Goal: Ask a question

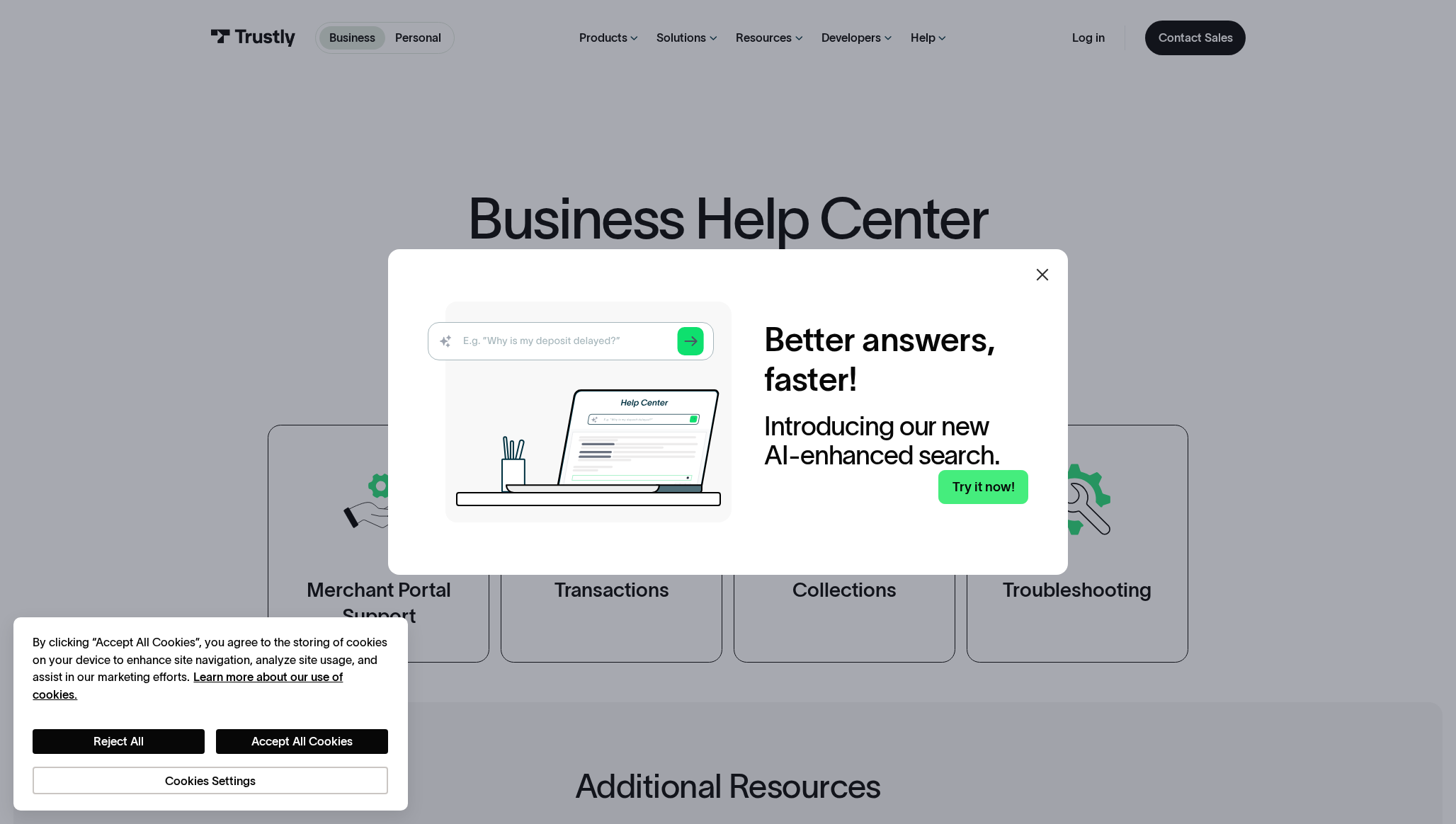
click at [625, 344] on img at bounding box center [579, 412] width 304 height 221
click at [960, 482] on link "Try it now!" at bounding box center [983, 487] width 90 height 34
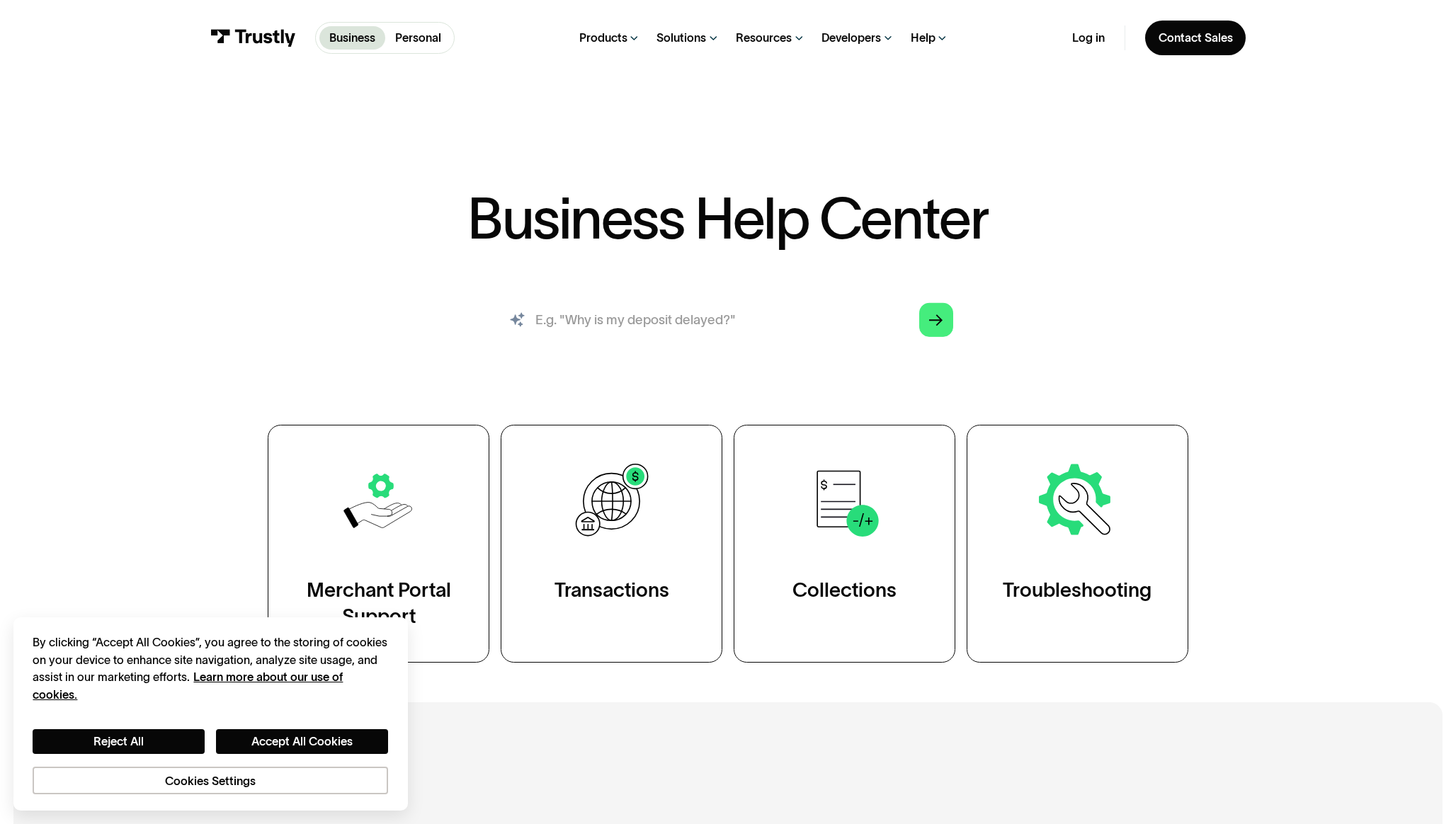
click at [753, 328] on input "search" at bounding box center [727, 319] width 476 height 53
type input "checking account not working"
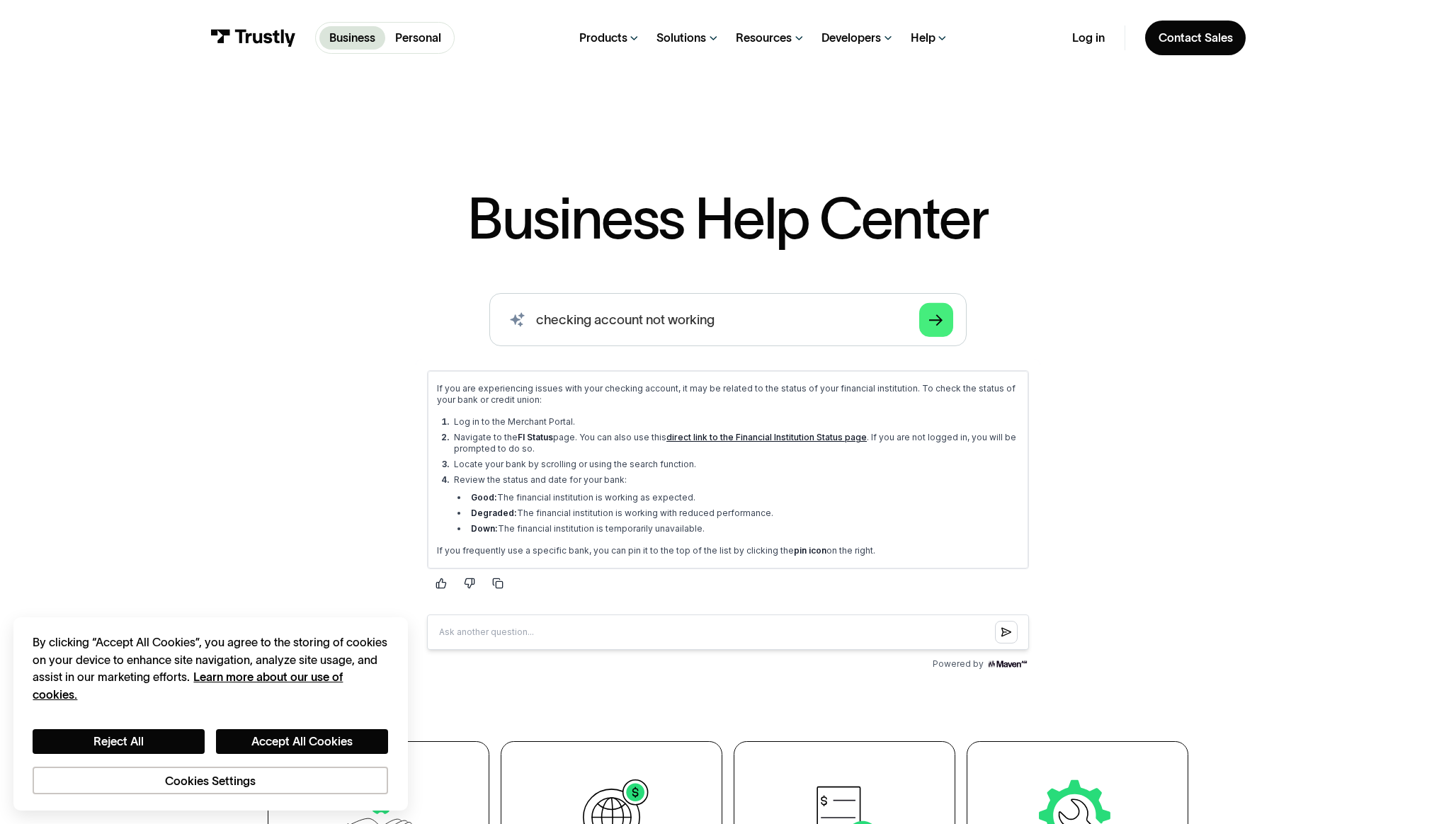
click at [738, 439] on link "direct link to the Financial Institution Status page" at bounding box center [766, 436] width 201 height 11
click at [975, 157] on div "Personal Help Center" at bounding box center [1025, 159] width 116 height 17
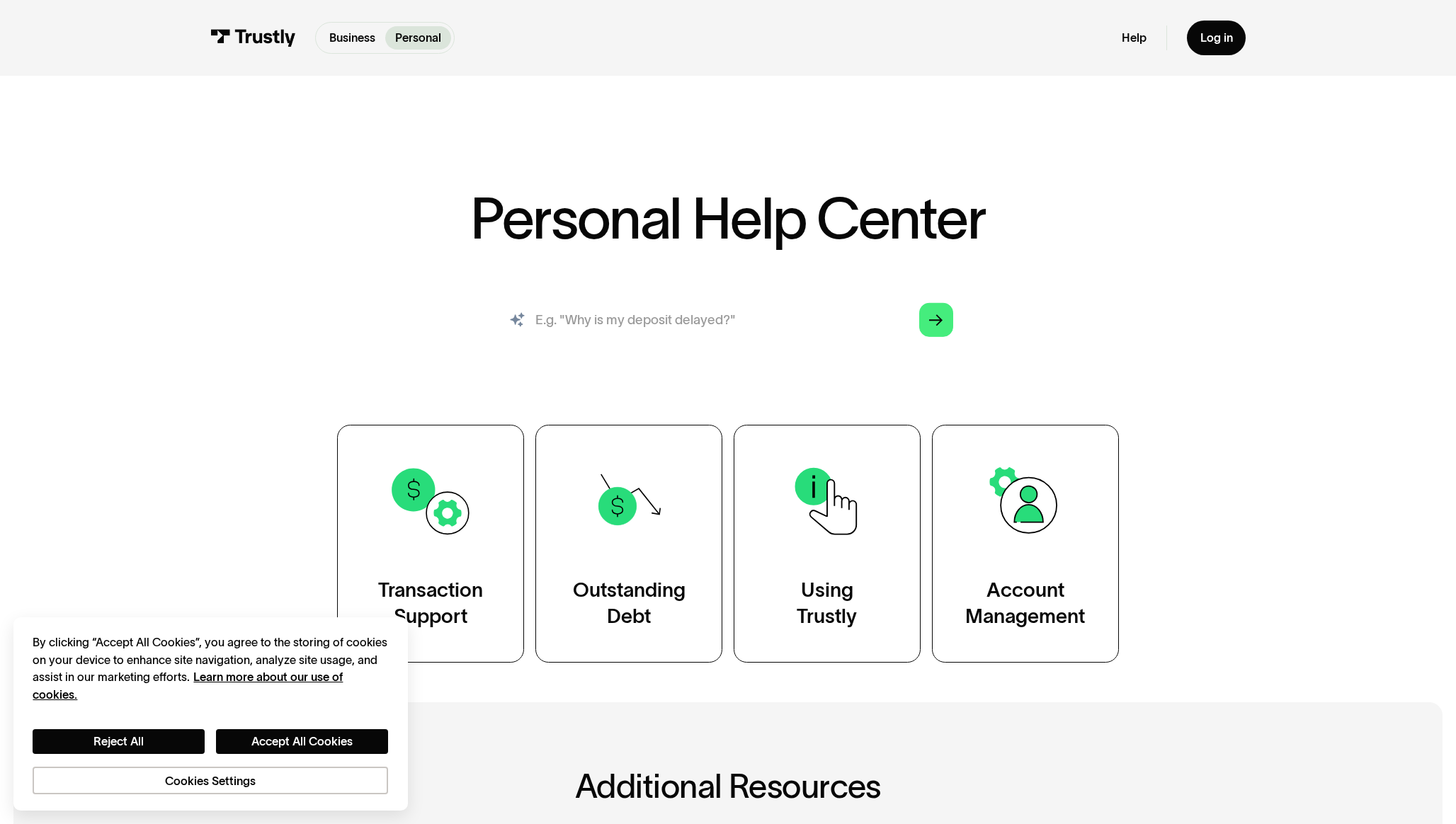
click at [660, 318] on input "search" at bounding box center [727, 319] width 476 height 53
type input "checking account not working"
click at [937, 321] on icon "Arrow Right" at bounding box center [936, 320] width 14 height 14
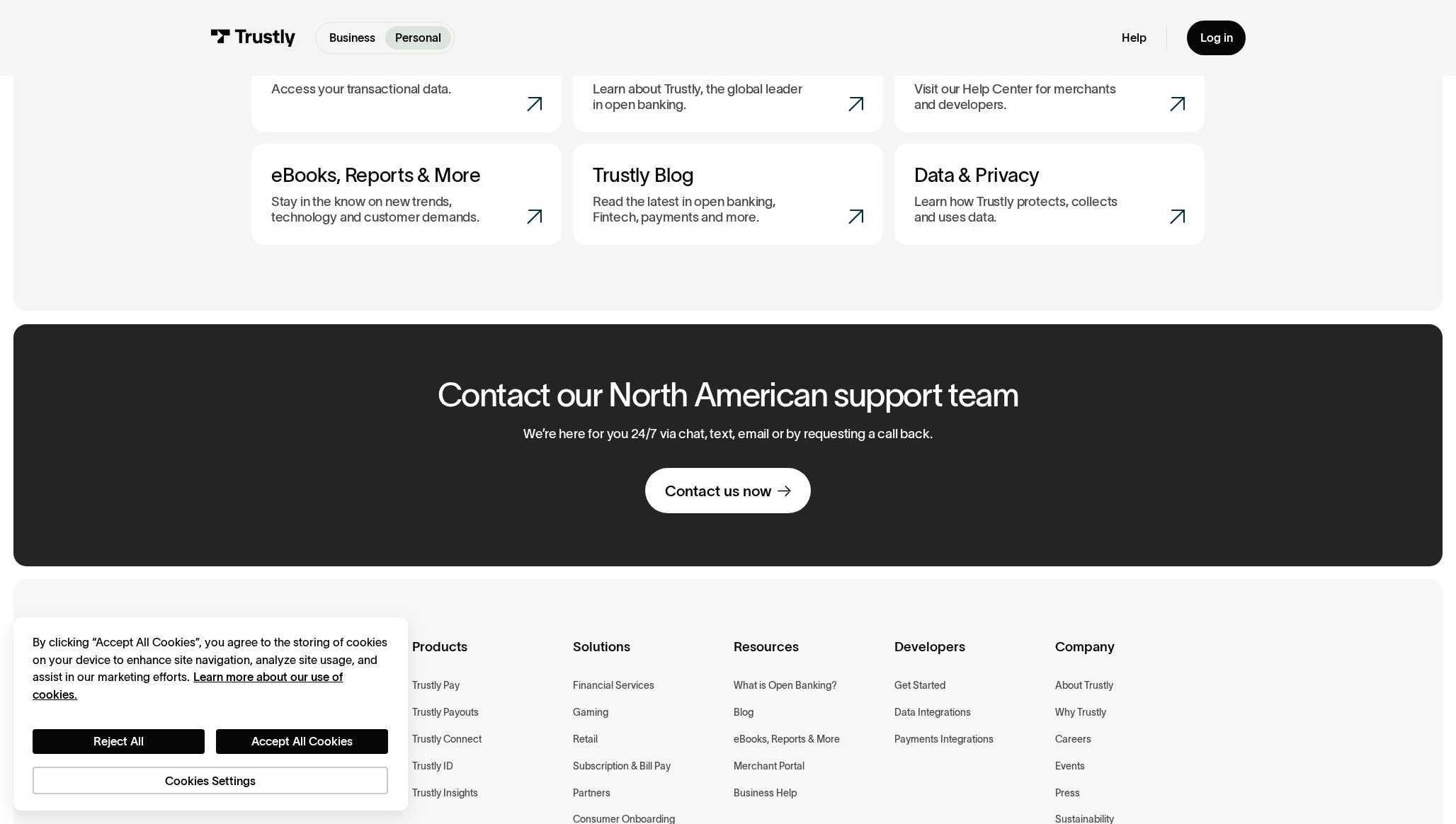
scroll to position [815, 0]
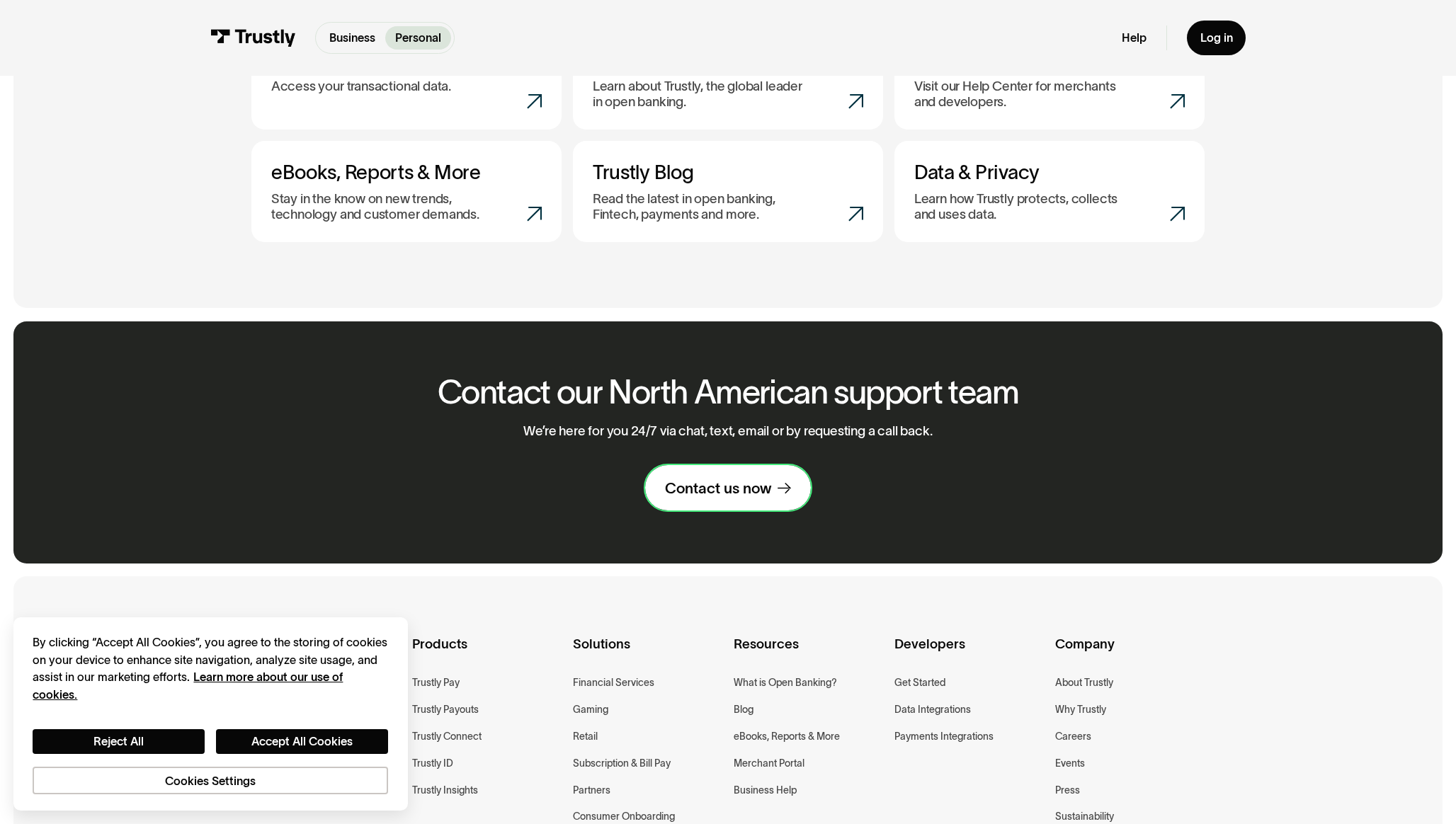
click at [715, 502] on link "Contact us now" at bounding box center [728, 488] width 166 height 46
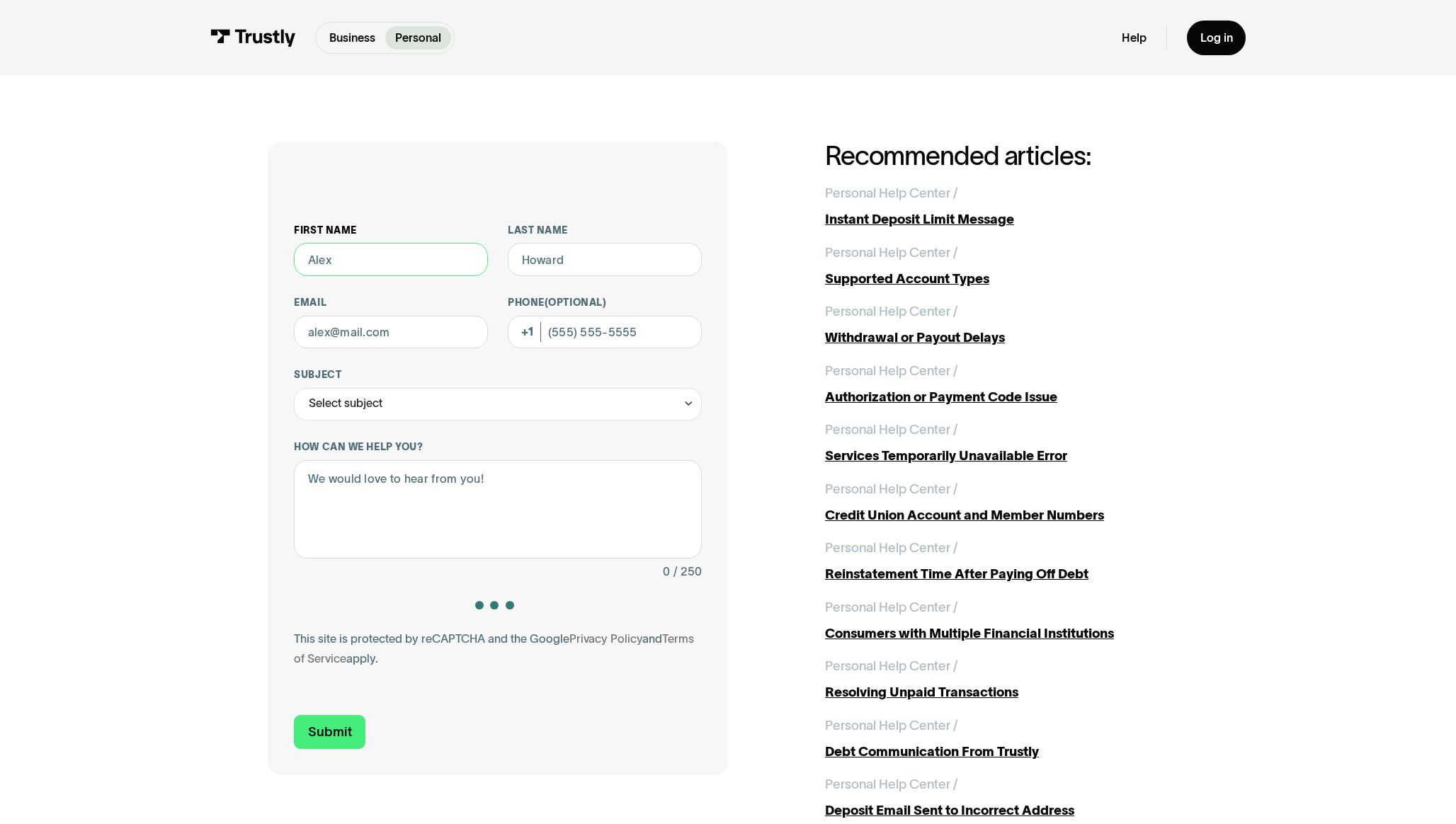
click at [416, 249] on input "First name" at bounding box center [391, 258] width 194 height 32
type input "Bret"
type input "Swinney"
type input "bretswinney@gmail.com"
type input "9035219067"
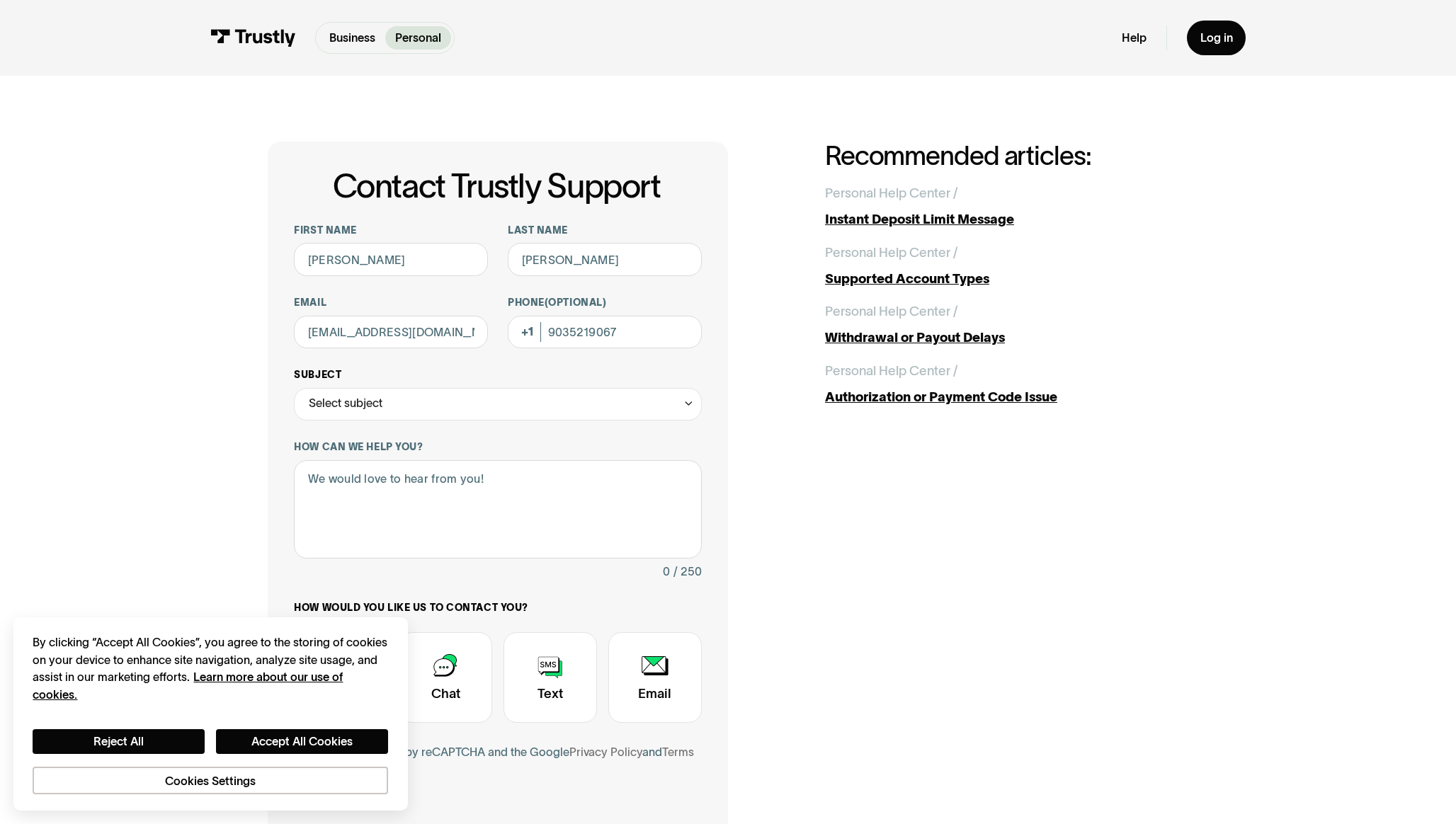
click at [385, 408] on div "Select subject" at bounding box center [498, 403] width 408 height 32
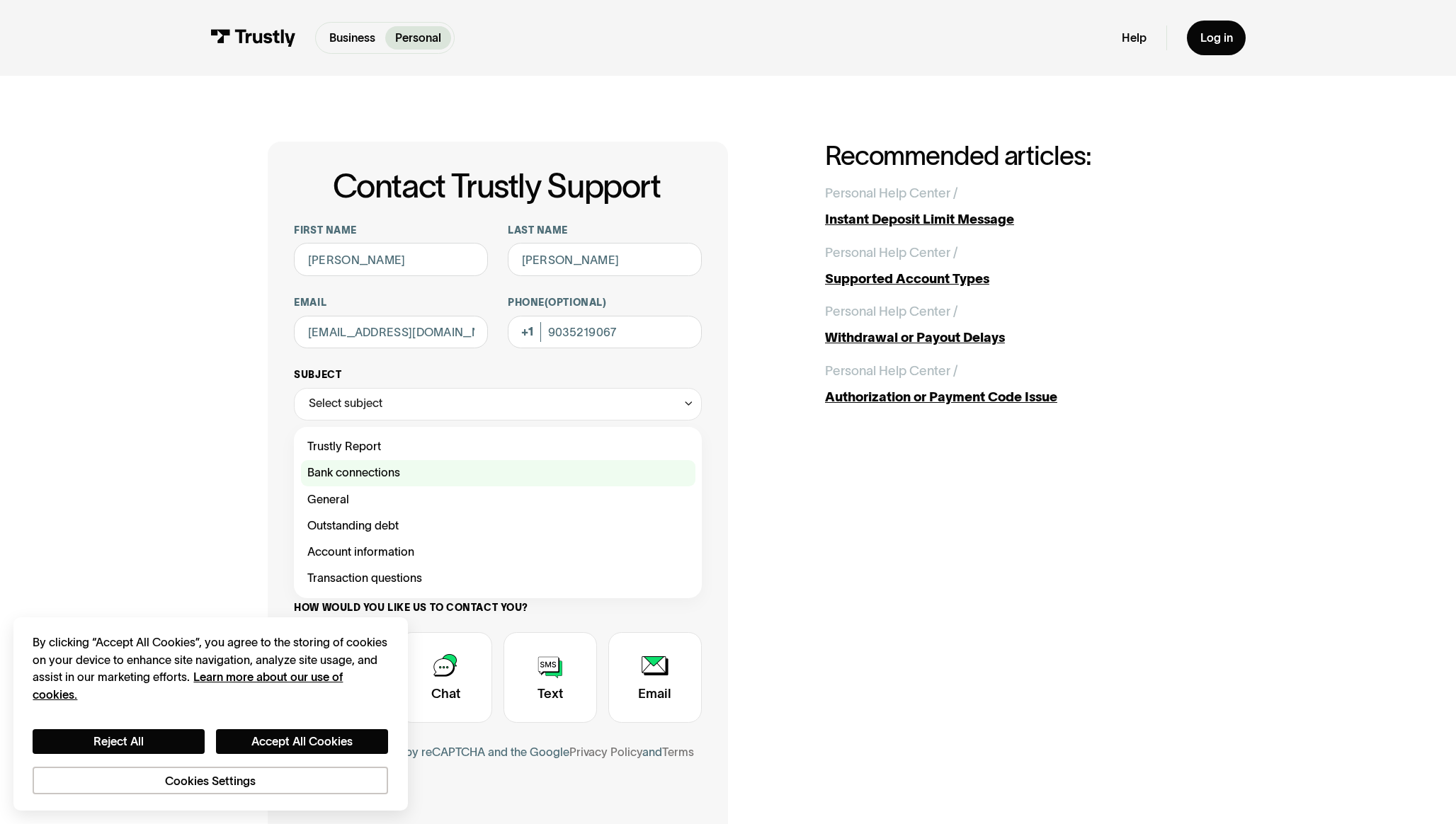
click at [372, 471] on div "Contact Trustly Support" at bounding box center [498, 473] width 394 height 26
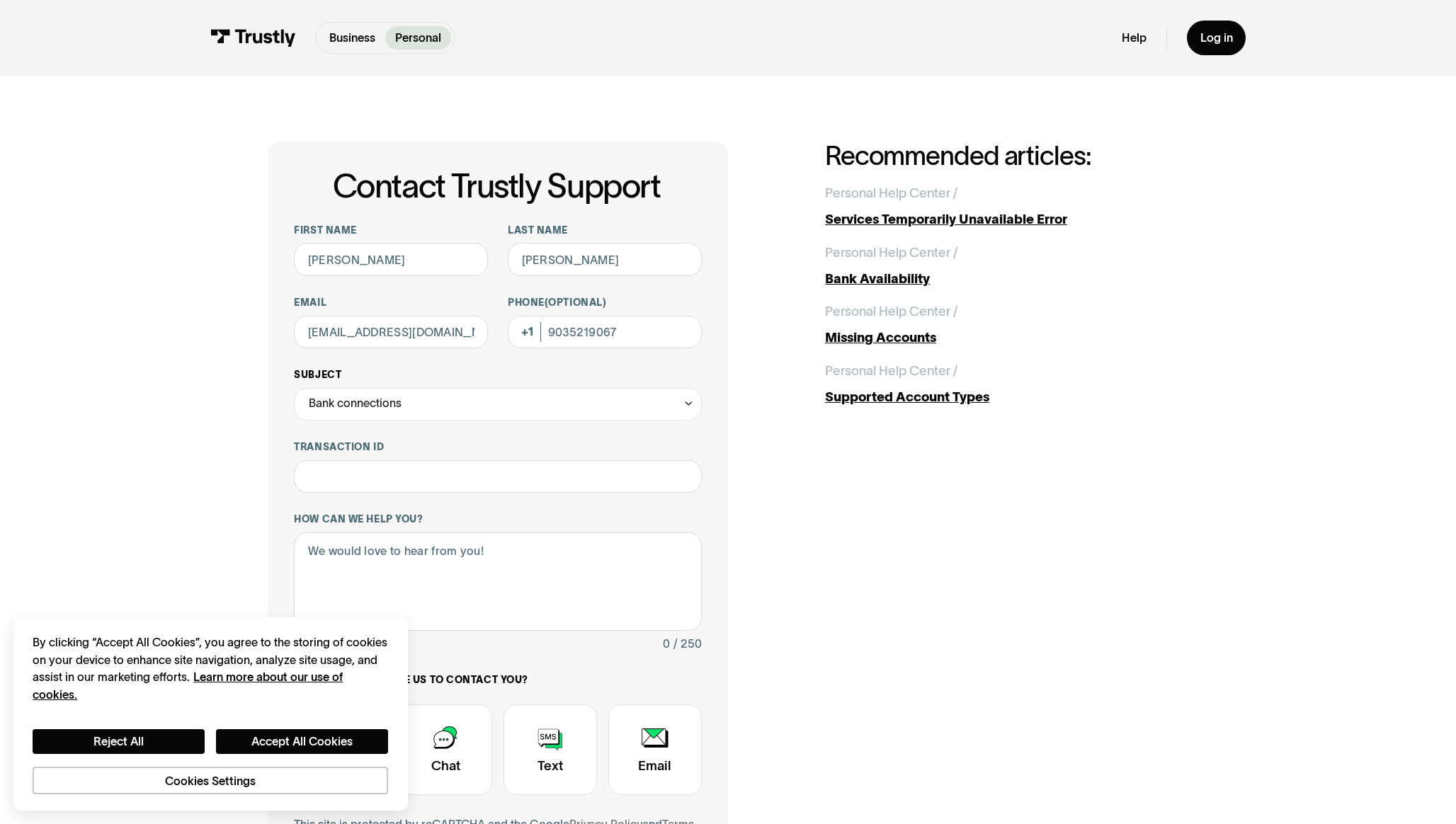
click at [386, 412] on div "Bank connections" at bounding box center [355, 403] width 93 height 19
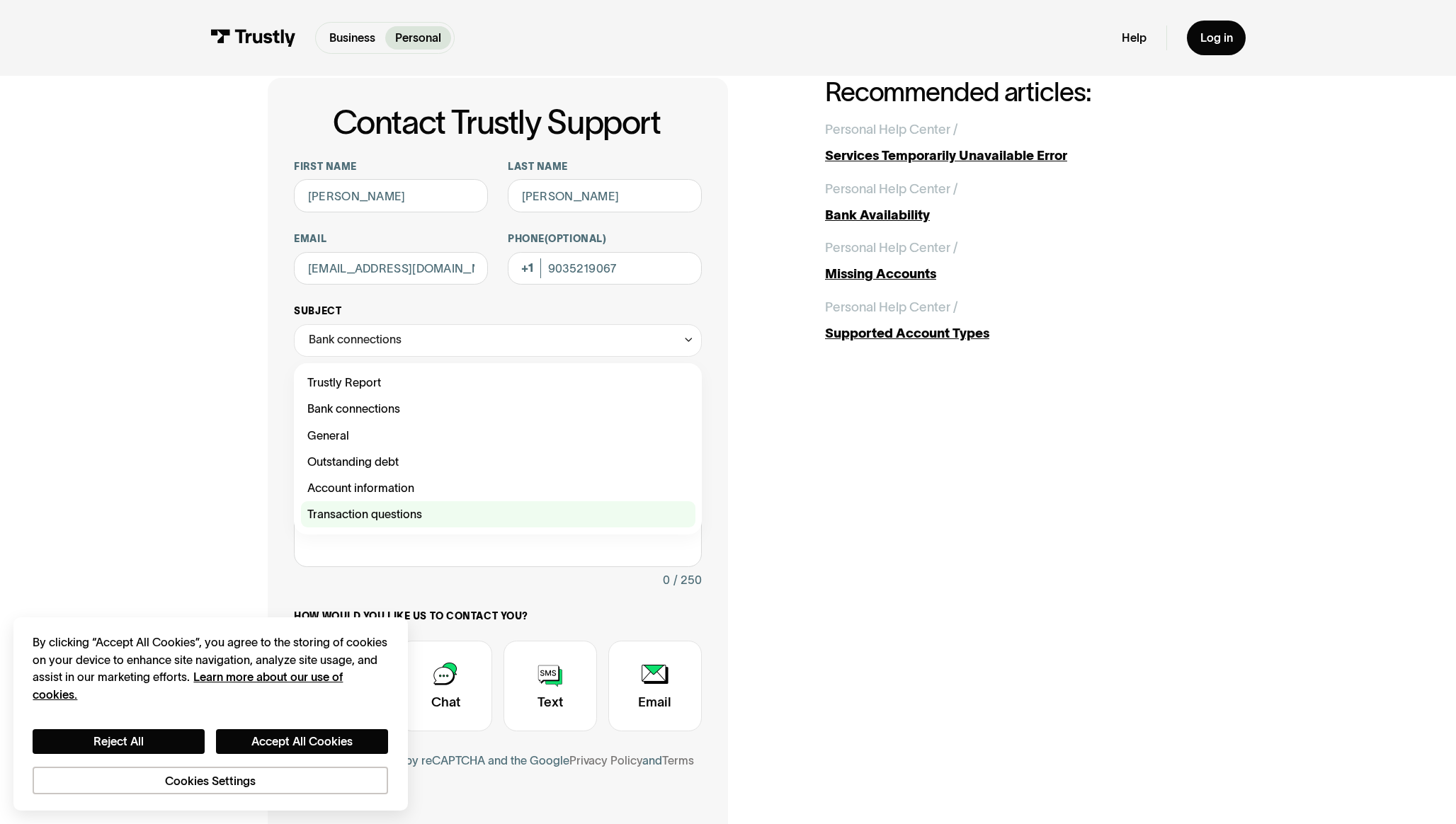
scroll to position [71, 0]
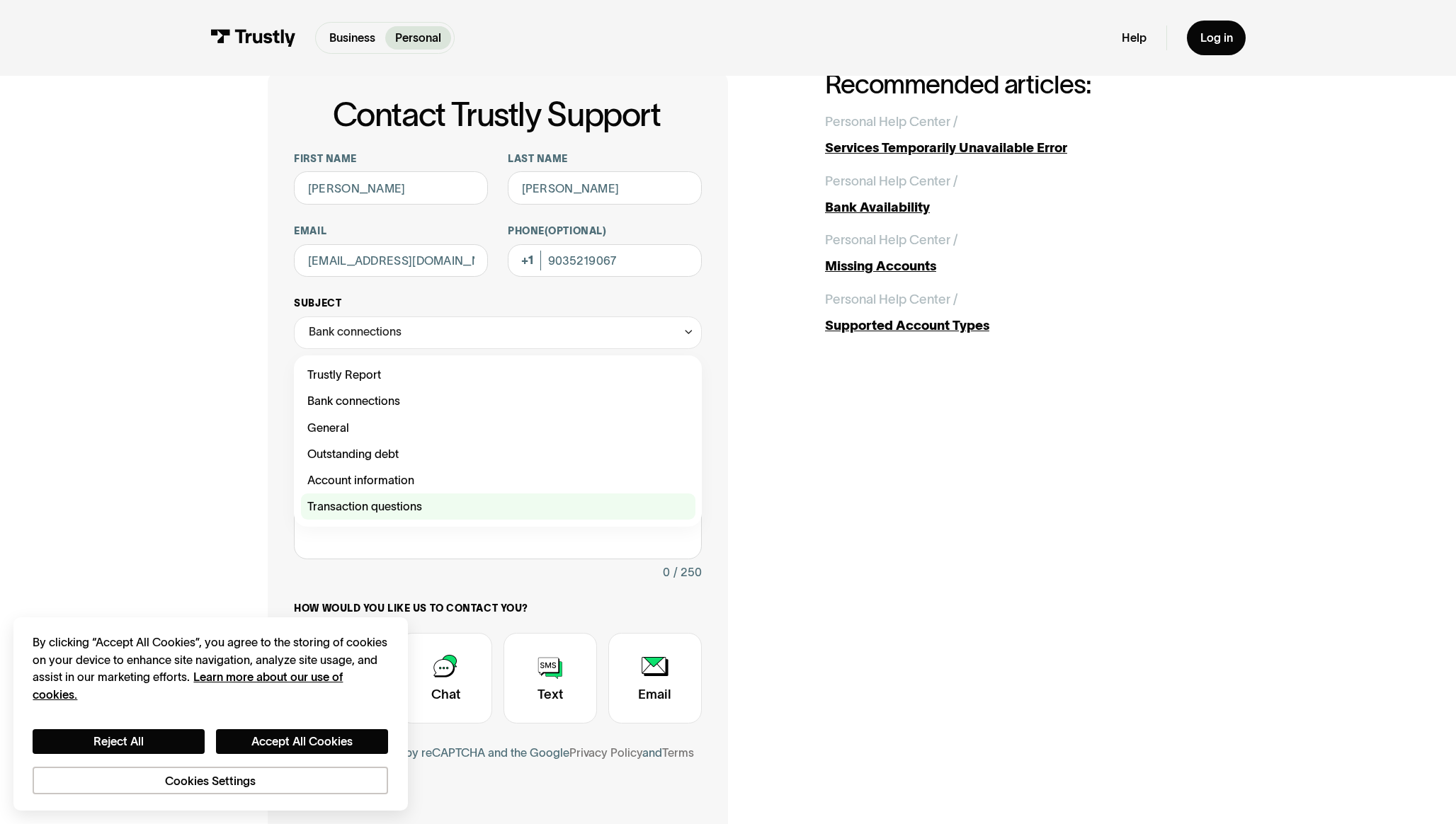
click at [366, 503] on div "Contact Trustly Support" at bounding box center [498, 506] width 394 height 26
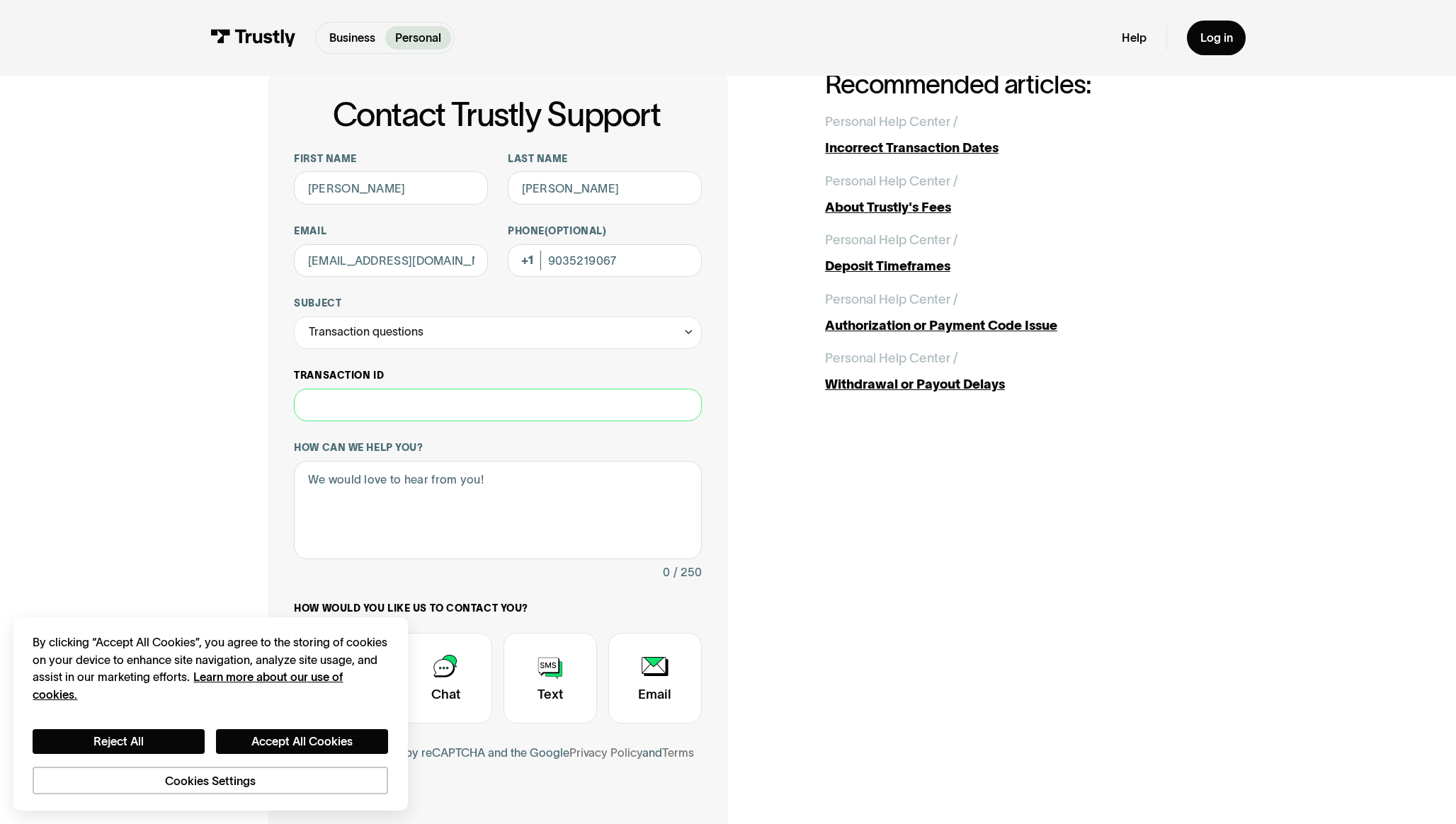
click at [384, 412] on input "Transaction ID" at bounding box center [498, 404] width 408 height 32
click at [425, 326] on div "Transaction questions" at bounding box center [498, 332] width 408 height 32
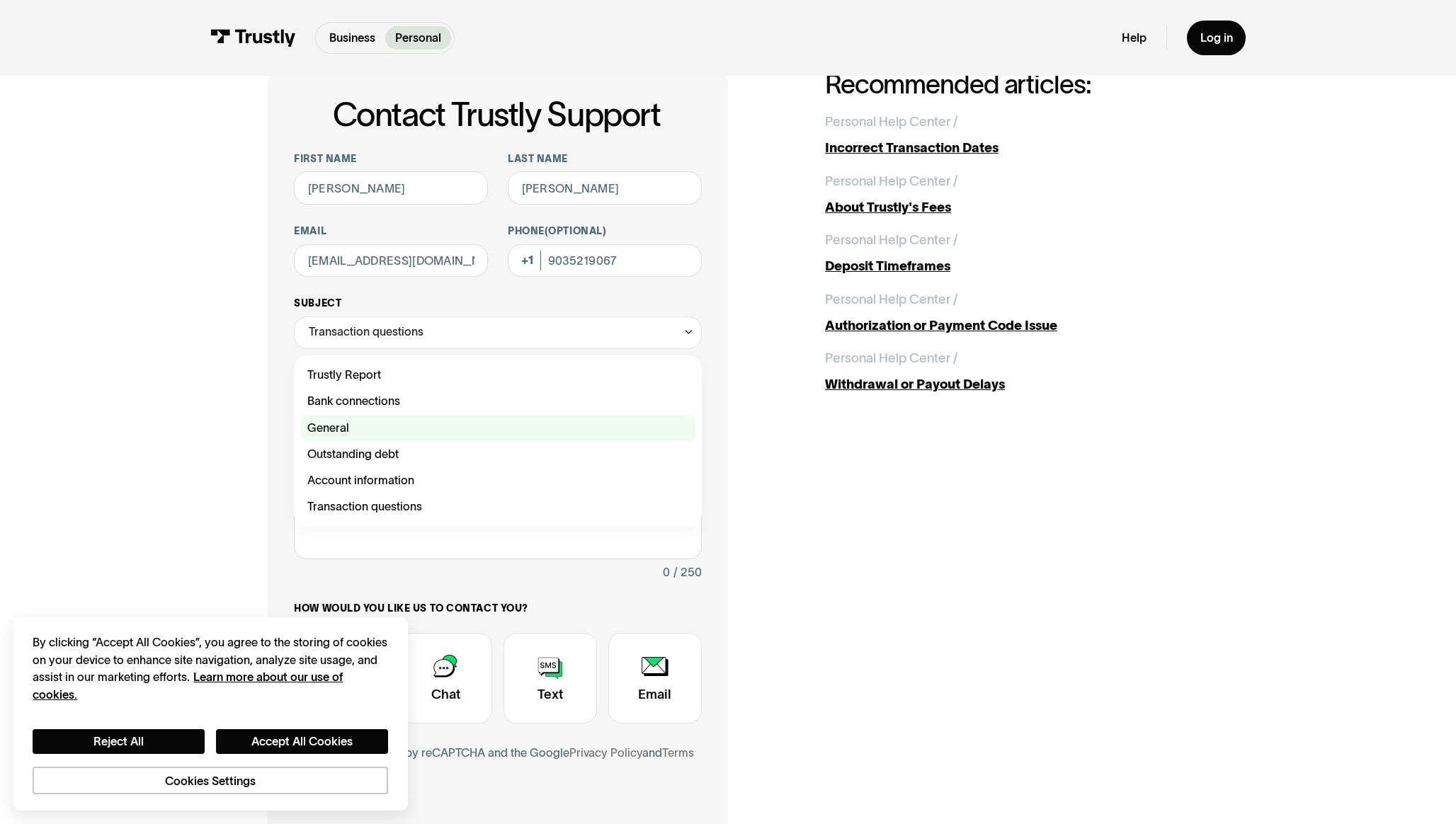
click at [368, 423] on div "Contact Trustly Support" at bounding box center [498, 428] width 394 height 26
type input "*******"
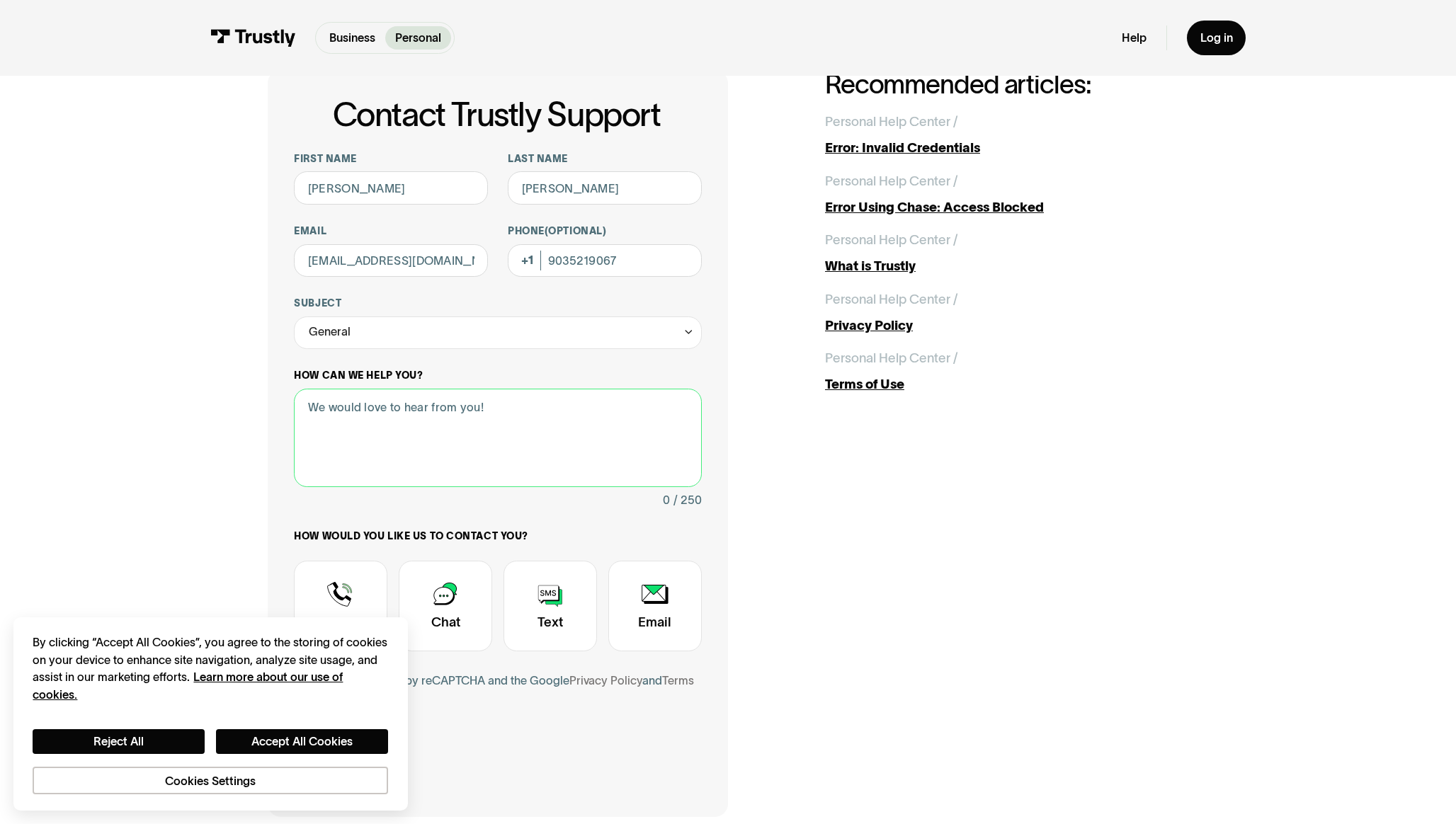
click at [367, 431] on textarea "How can we help you?" at bounding box center [498, 437] width 408 height 98
click at [450, 605] on div "Contact Trustly Support" at bounding box center [445, 606] width 93 height 91
click at [496, 407] on textarea "How can we help you?" at bounding box center [498, 437] width 408 height 98
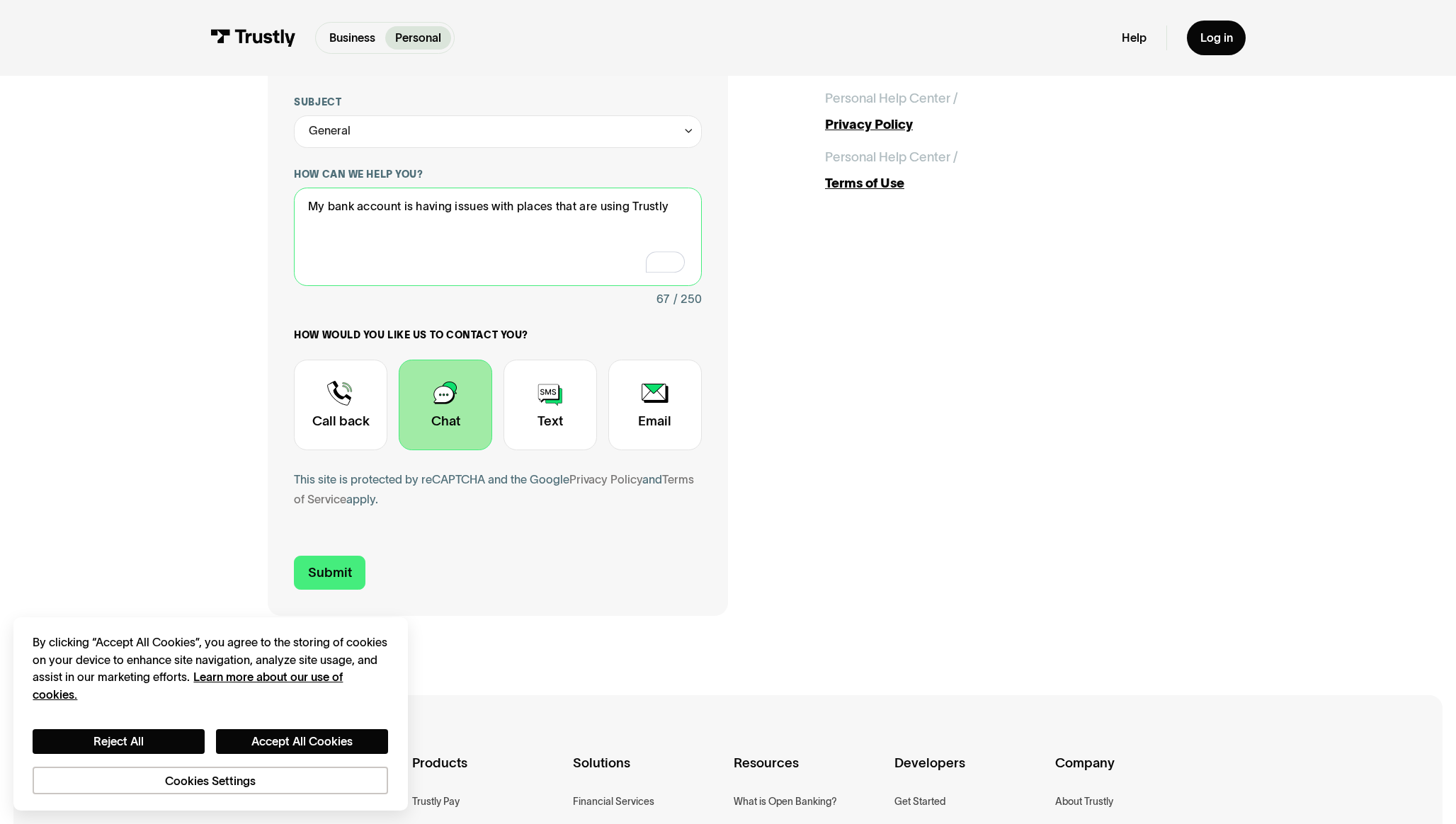
scroll to position [309, 0]
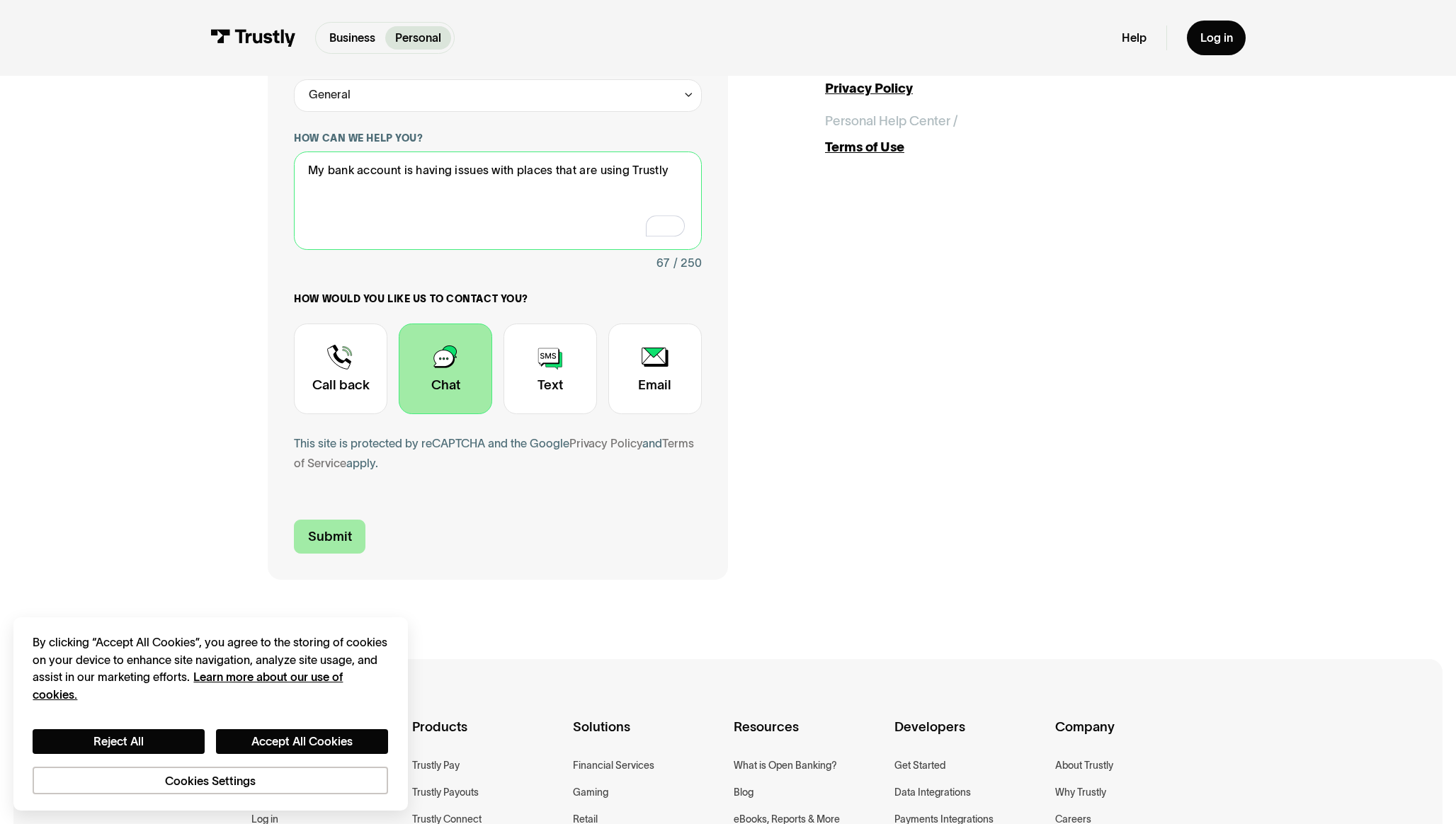
type textarea "My bank account is having issues with places that are using Trustly"
click at [344, 533] on input "Submit" at bounding box center [329, 537] width 71 height 34
type input "+19035219067"
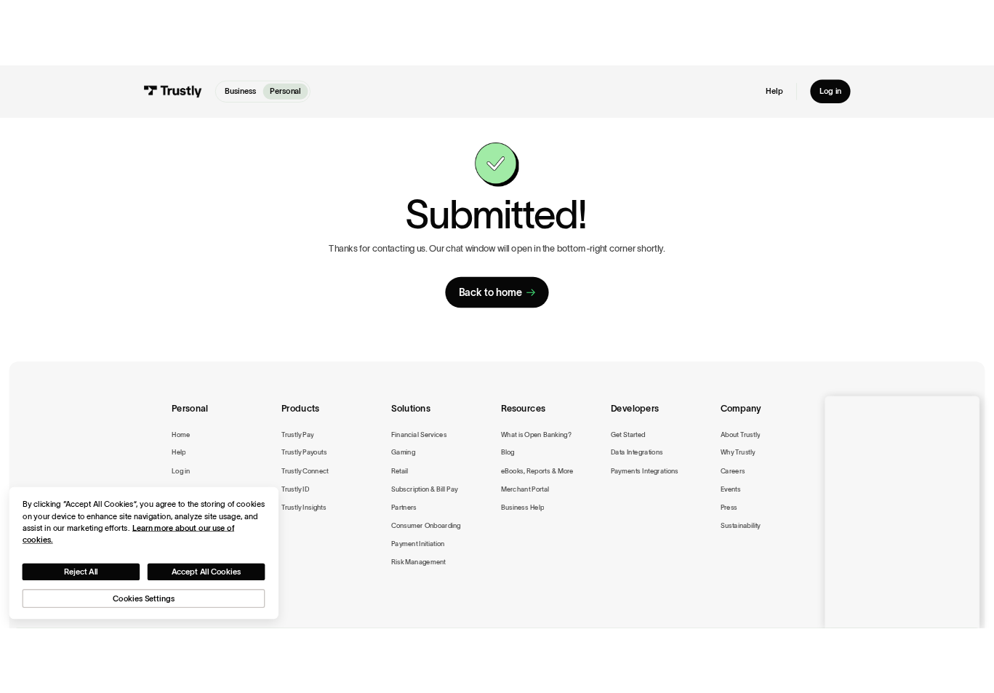
scroll to position [17, 0]
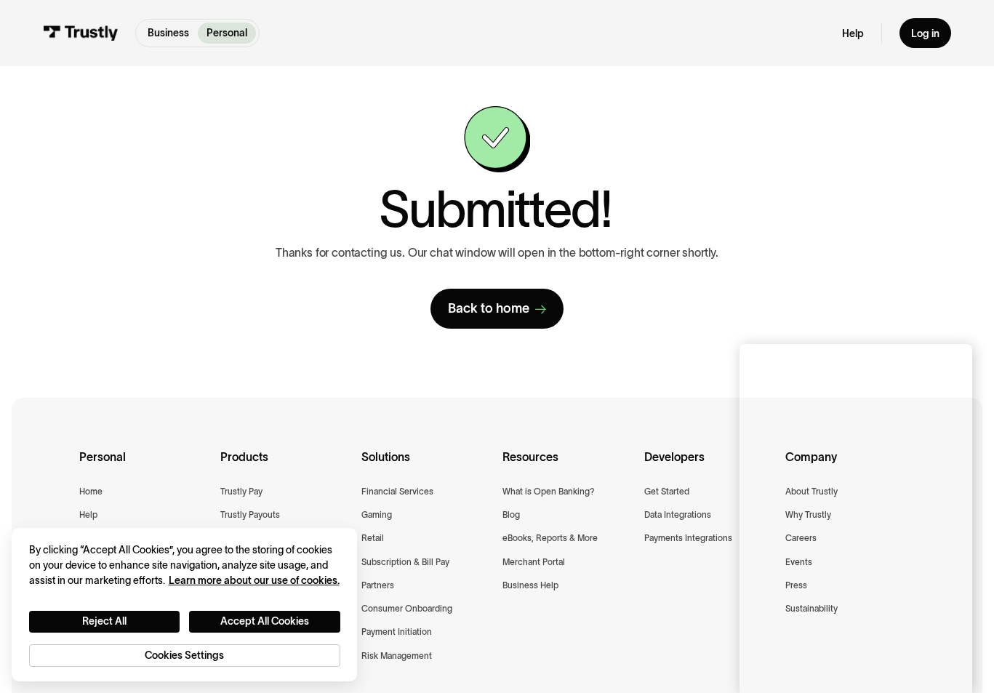
click at [385, 345] on div "Contact Trustly Support First name Bret Last name Swinney Email bretswinney@gma…" at bounding box center [497, 217] width 936 height 337
